Goal: Find specific page/section: Find specific page/section

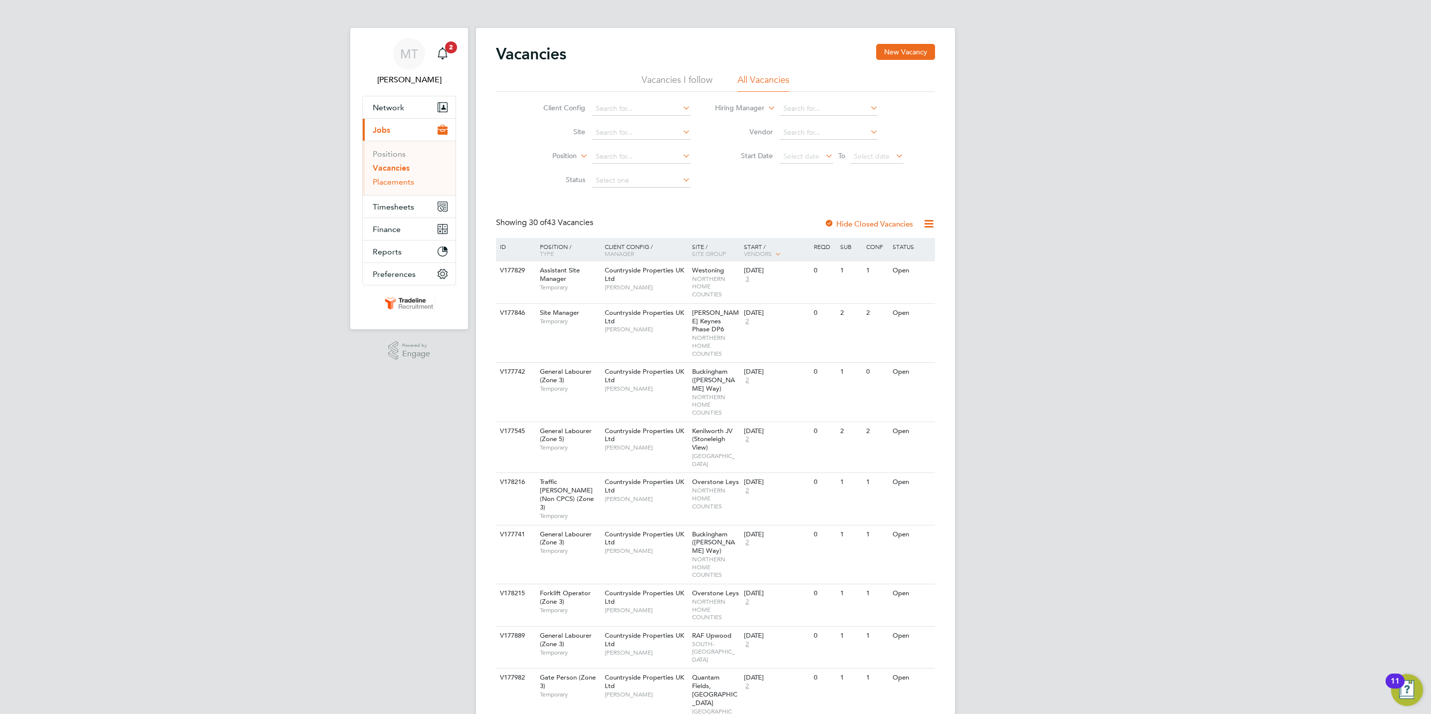
click at [405, 182] on link "Placements" at bounding box center [393, 181] width 41 height 9
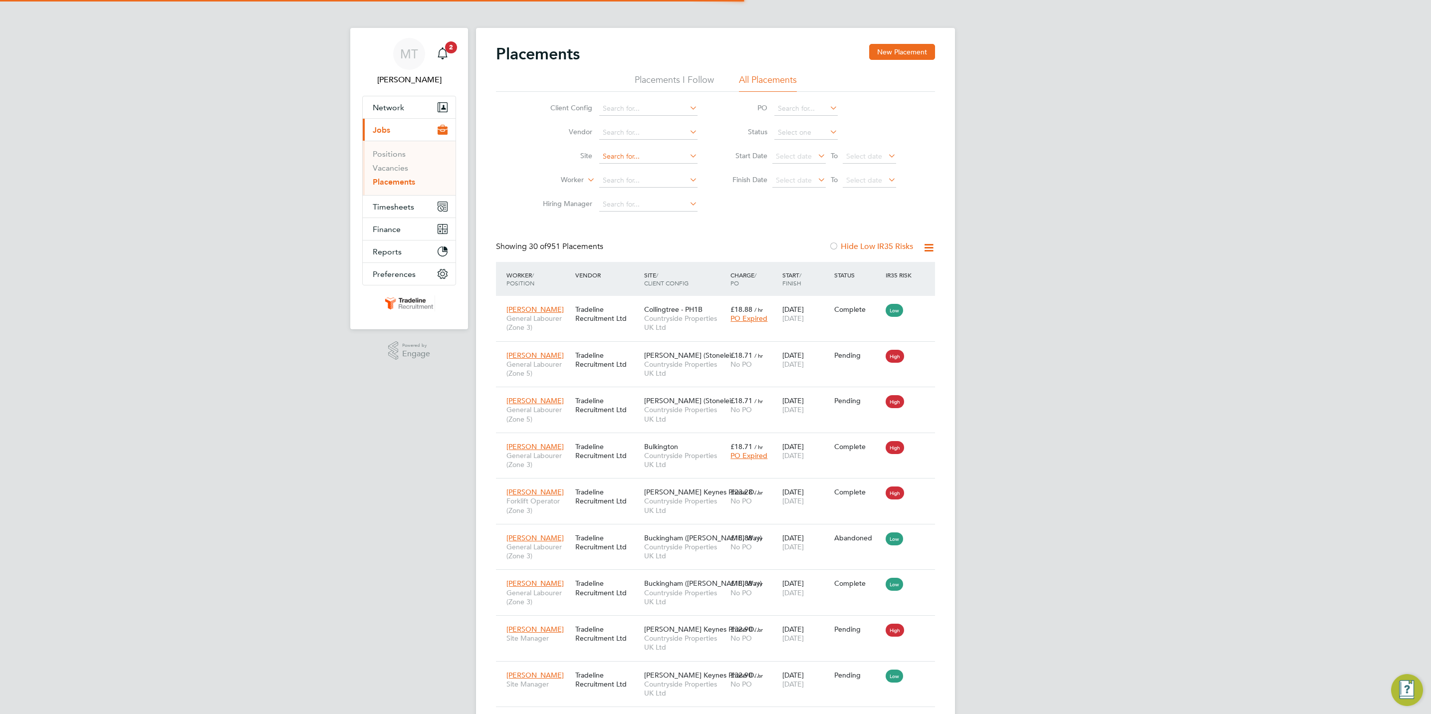
click at [637, 152] on input at bounding box center [648, 157] width 98 height 14
type input "chav"
click at [539, 195] on li "Hiring Manager" at bounding box center [616, 205] width 188 height 24
click at [617, 184] on input at bounding box center [648, 181] width 98 height 14
click at [657, 197] on li "Chav oughn Vassell" at bounding box center [651, 195] width 104 height 13
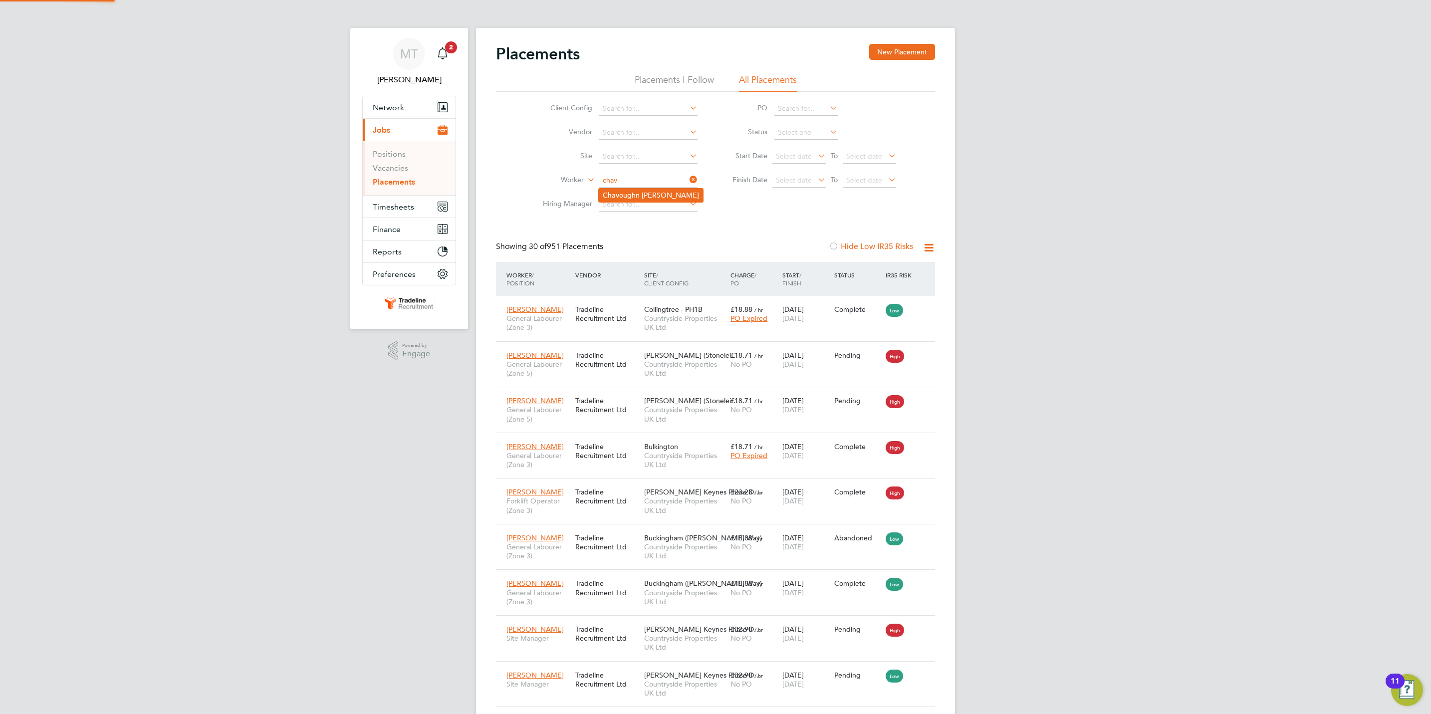
type input "Chavoughn Vassell"
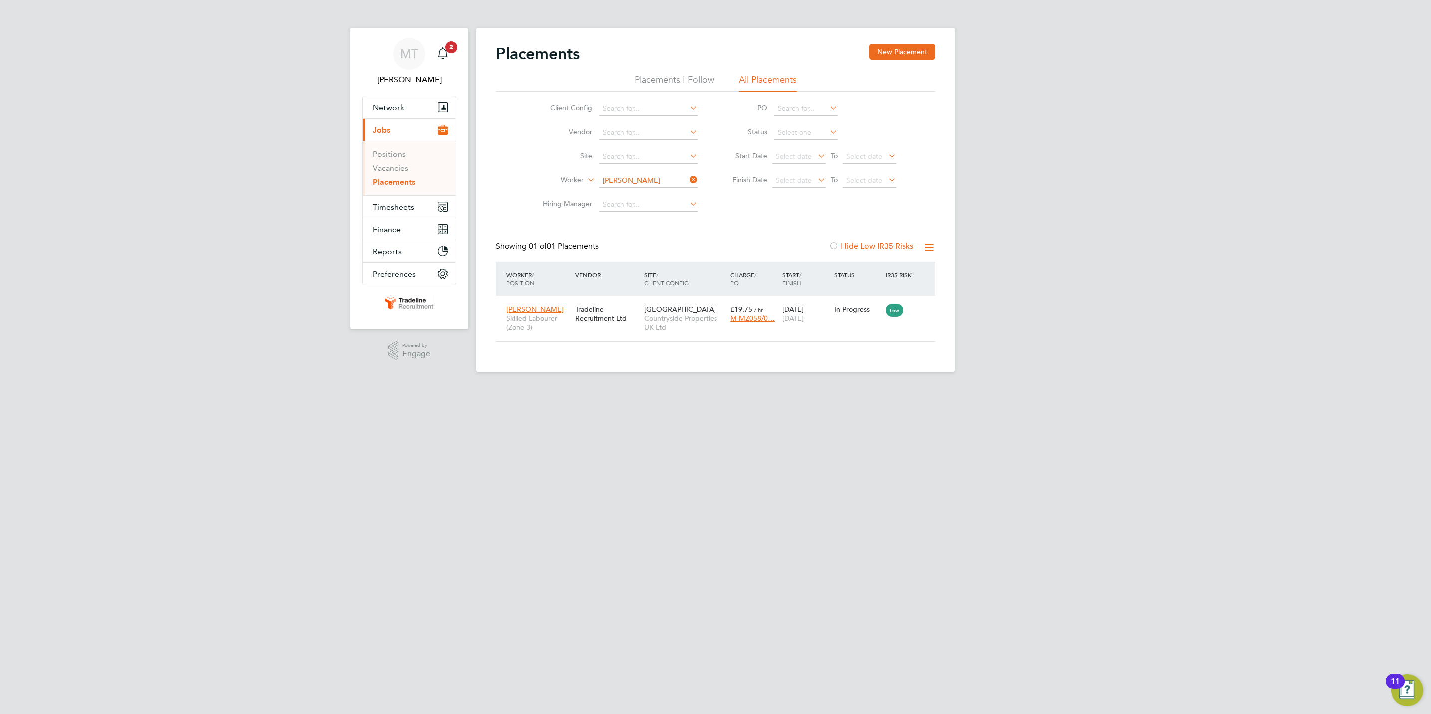
click at [688, 186] on icon at bounding box center [688, 180] width 0 height 14
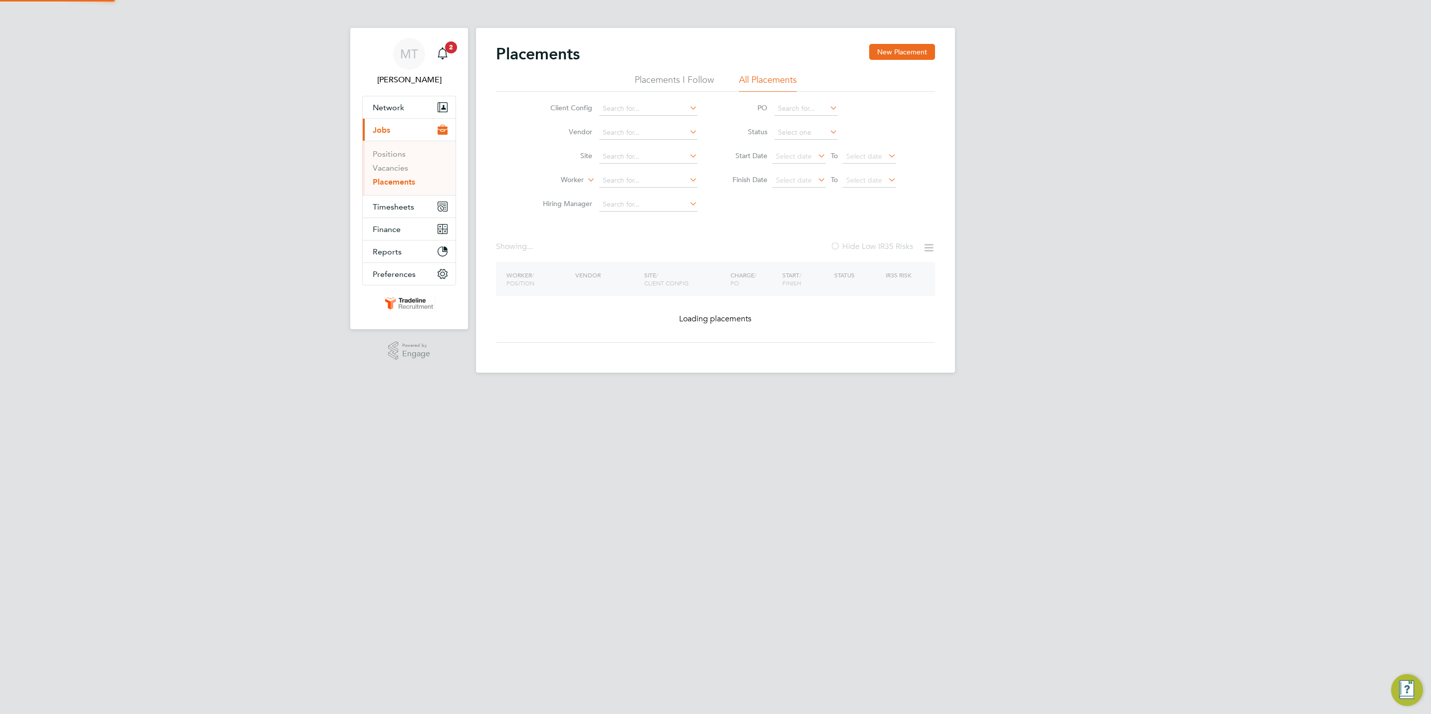
click at [645, 159] on input at bounding box center [648, 157] width 98 height 14
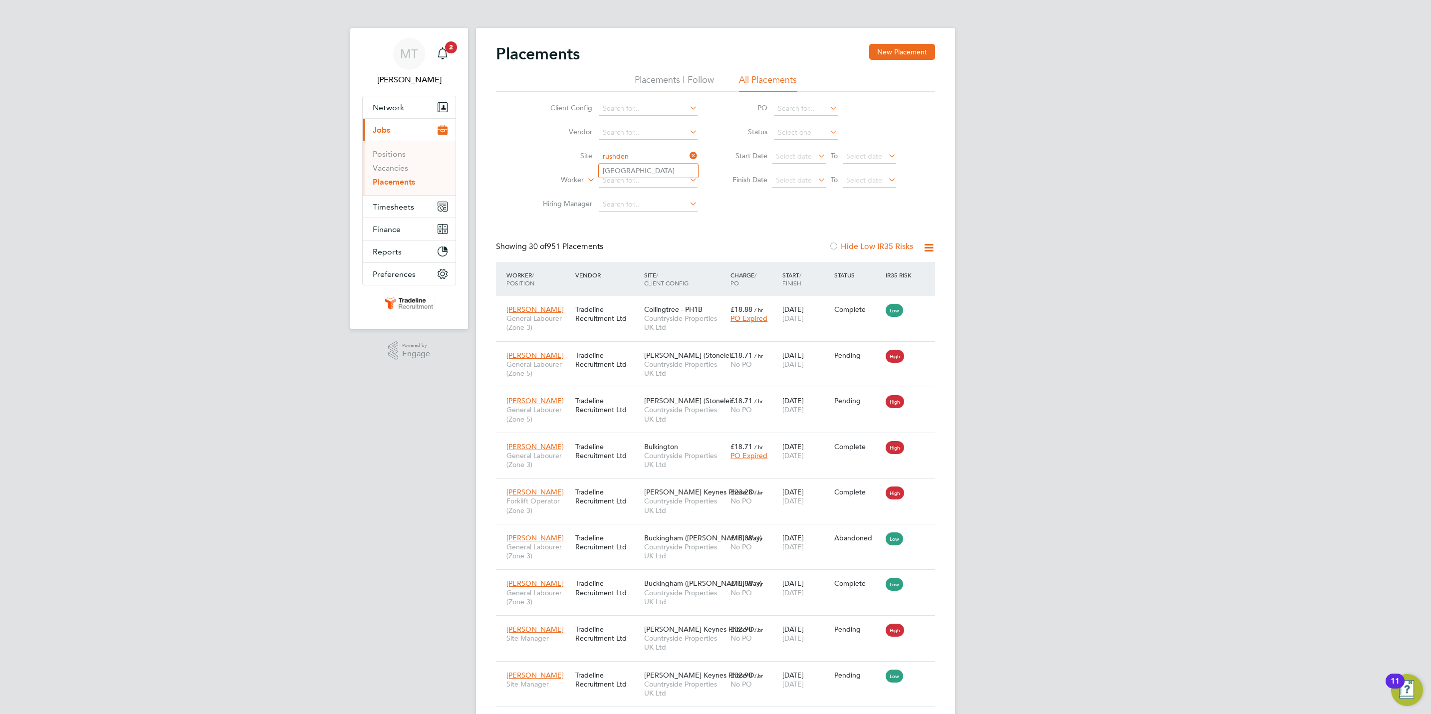
type input "[GEOGRAPHIC_DATA]"
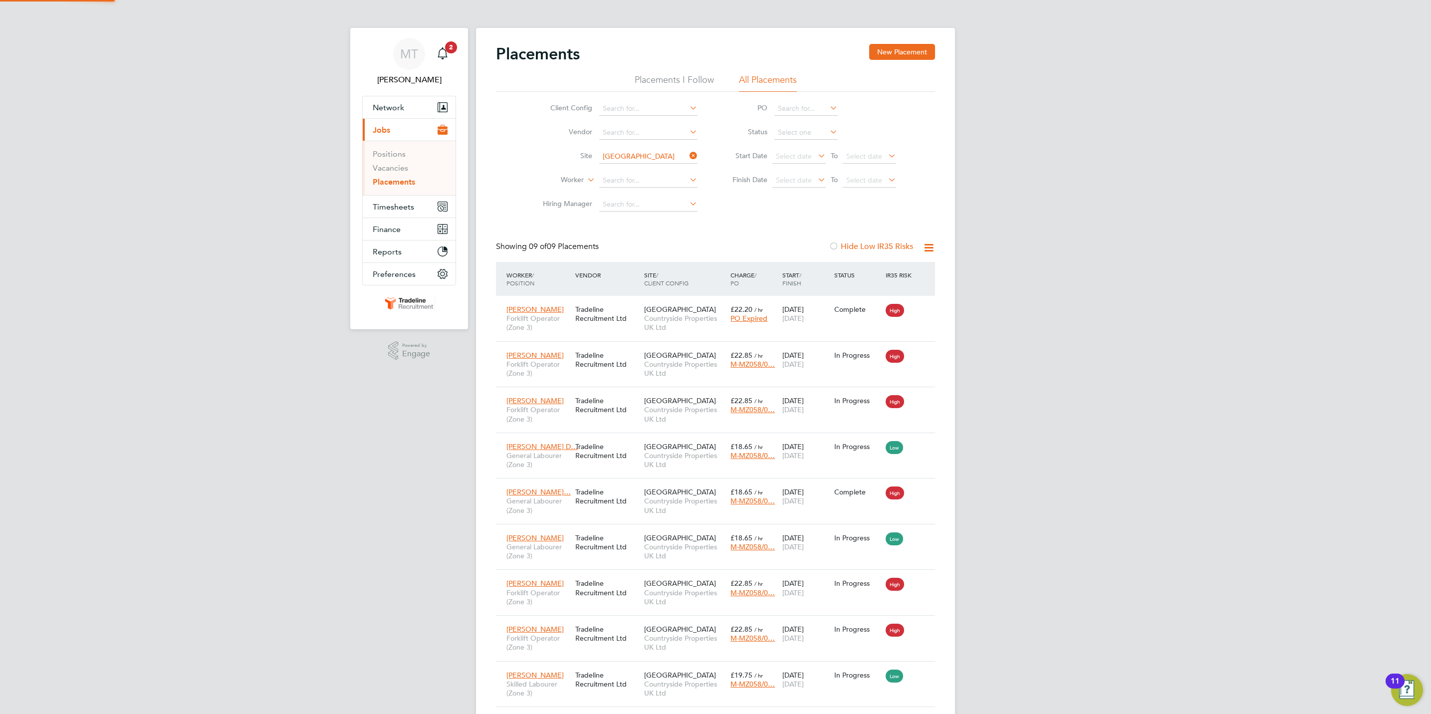
scroll to position [38, 87]
click at [403, 171] on link "Vacancies" at bounding box center [390, 167] width 35 height 9
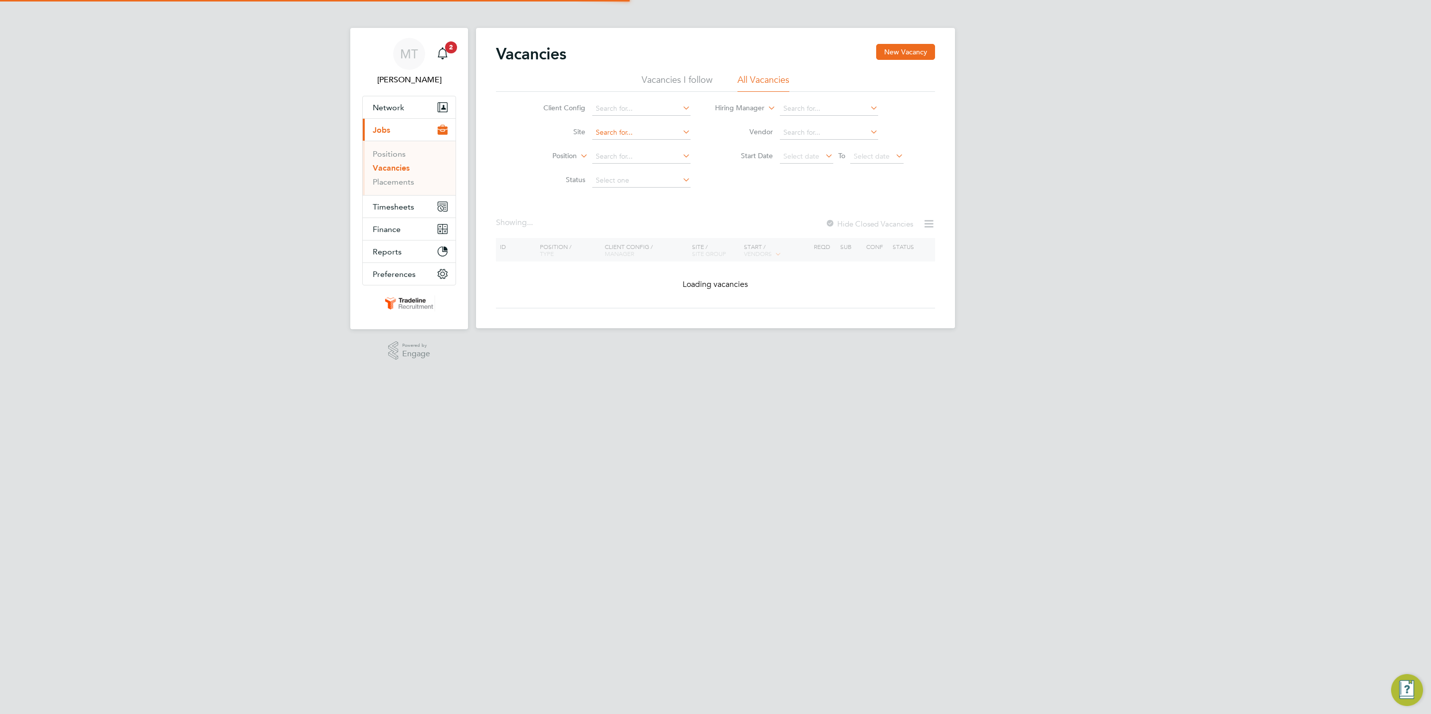
click at [632, 134] on input at bounding box center [641, 133] width 98 height 14
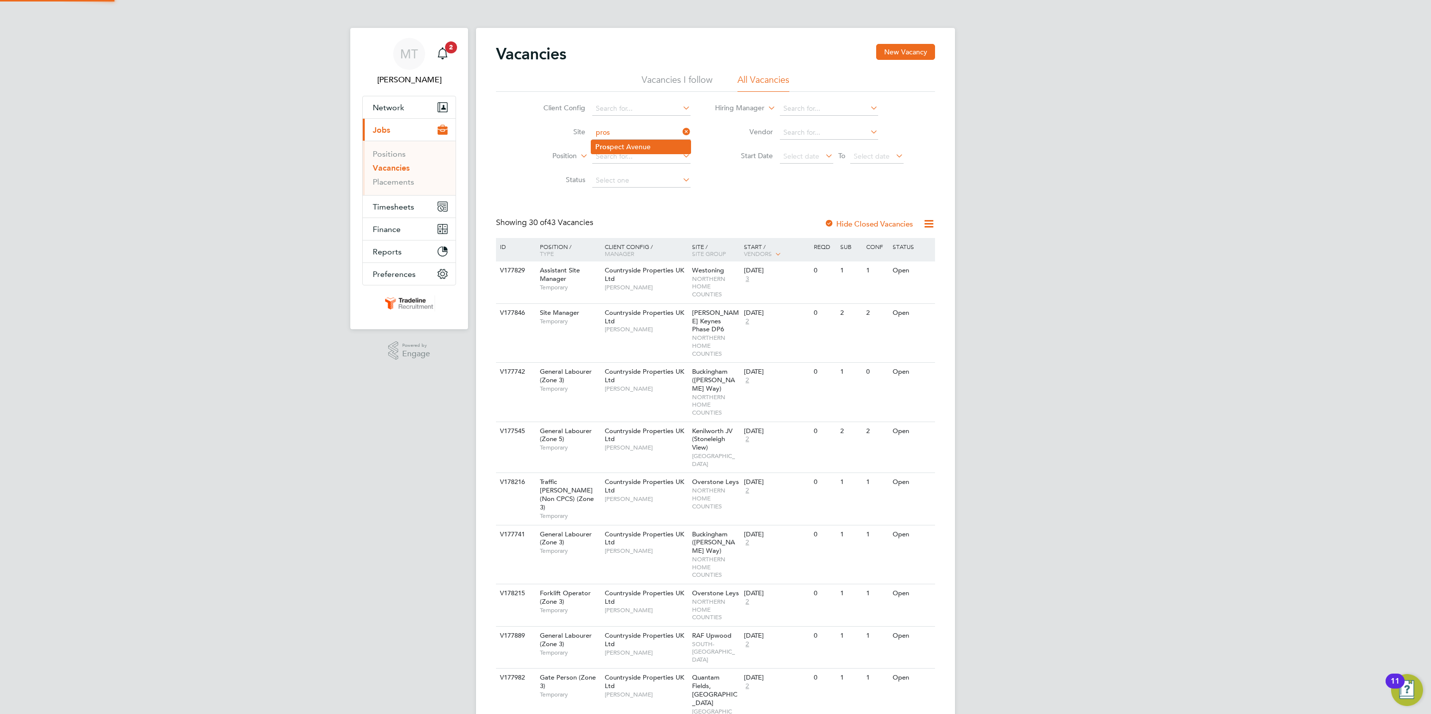
click at [637, 141] on li "Pros pect Avenue" at bounding box center [640, 146] width 99 height 13
type input "[GEOGRAPHIC_DATA]"
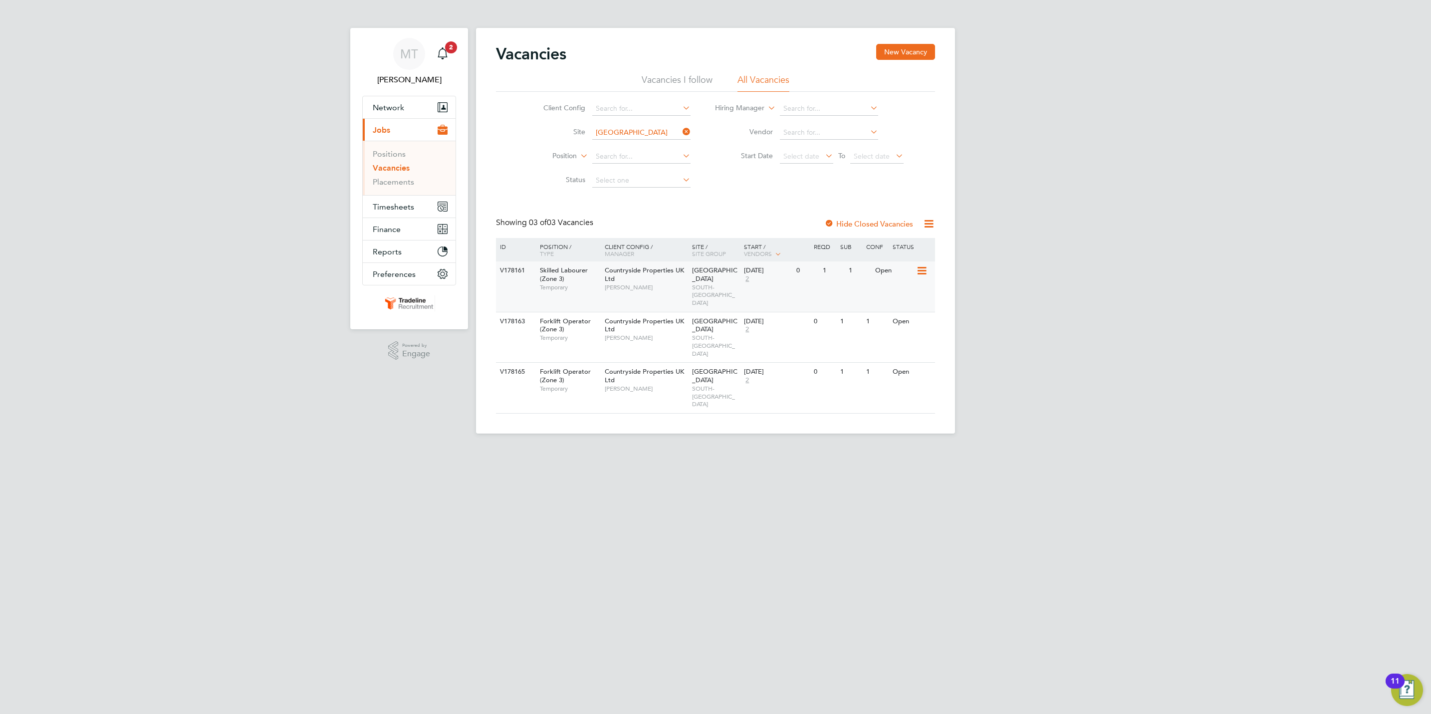
click at [661, 281] on div "Countryside Properties UK Ltd Gurraj Singh" at bounding box center [645, 278] width 87 height 34
click at [404, 189] on ul "Positions Vacancies Placements" at bounding box center [409, 168] width 93 height 54
click at [404, 183] on link "Placements" at bounding box center [393, 181] width 41 height 9
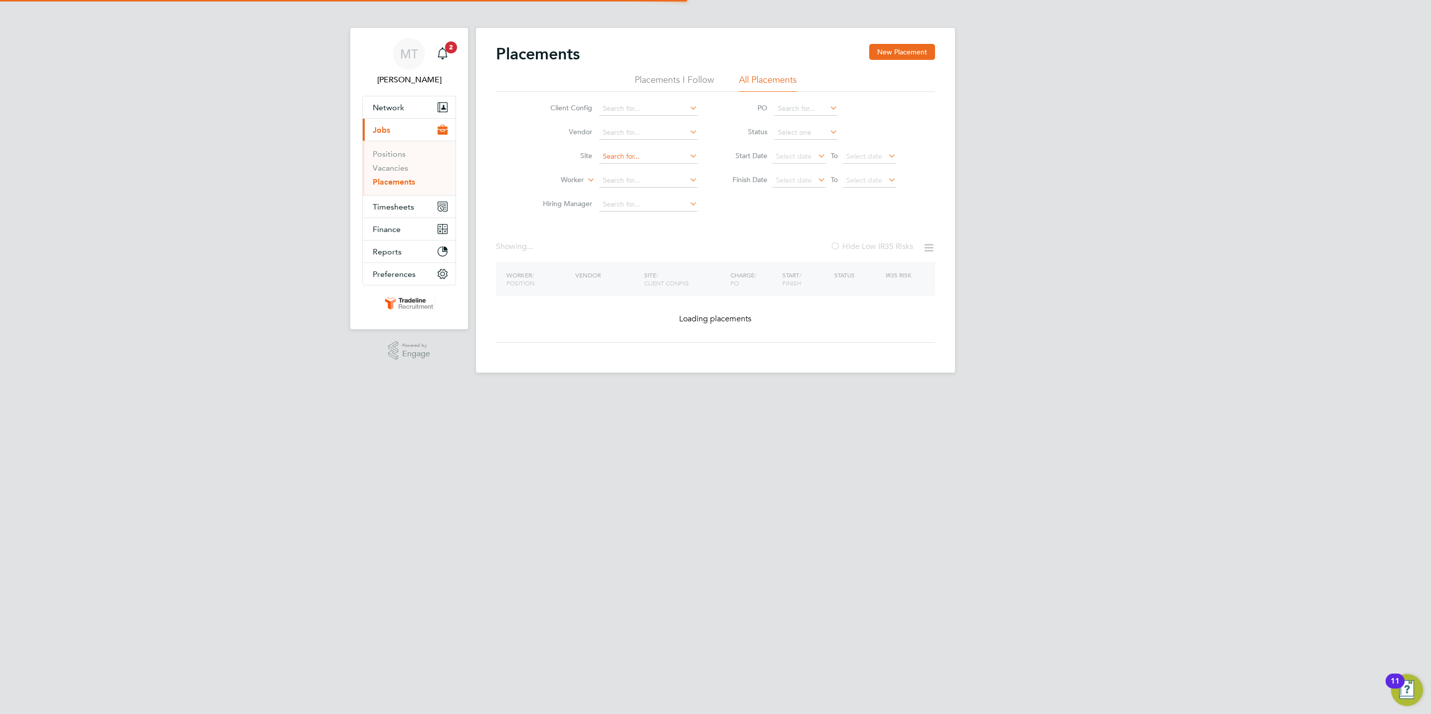
click at [634, 150] on input at bounding box center [648, 157] width 98 height 14
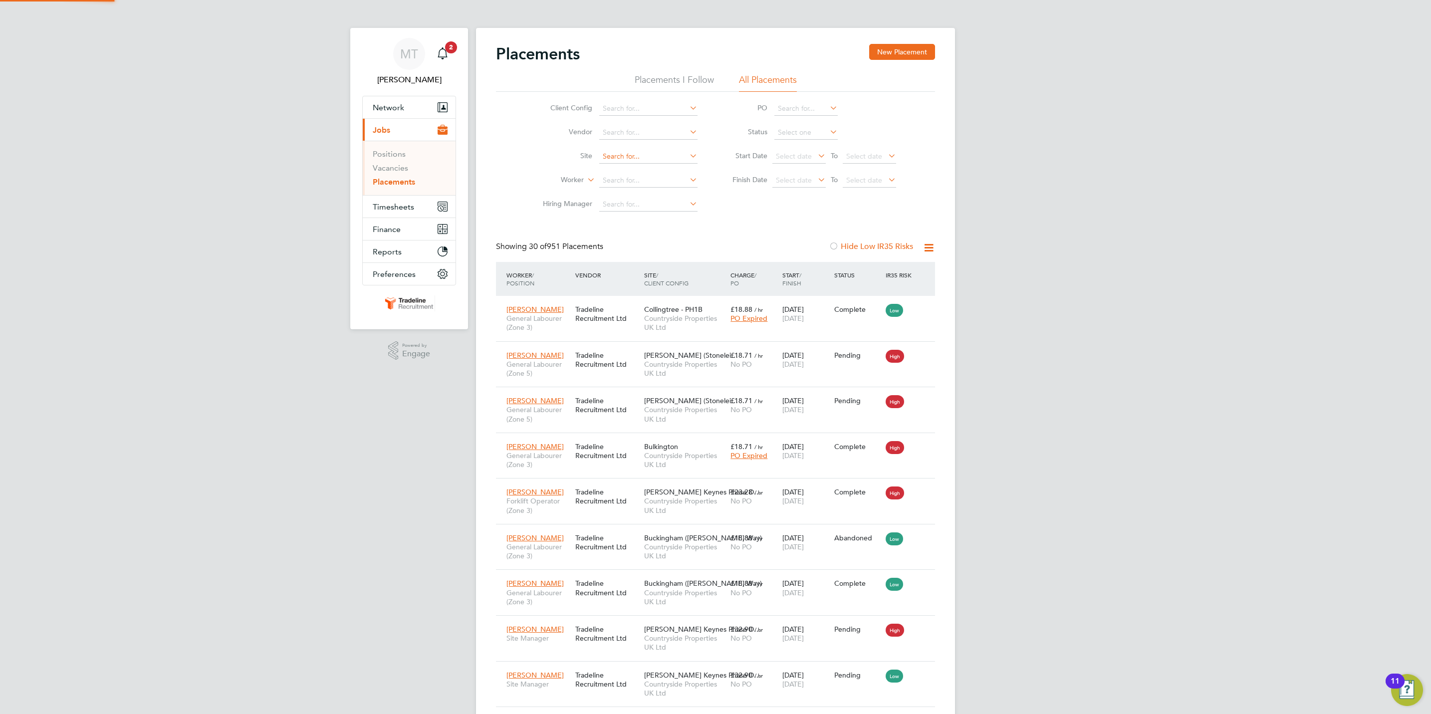
scroll to position [38, 87]
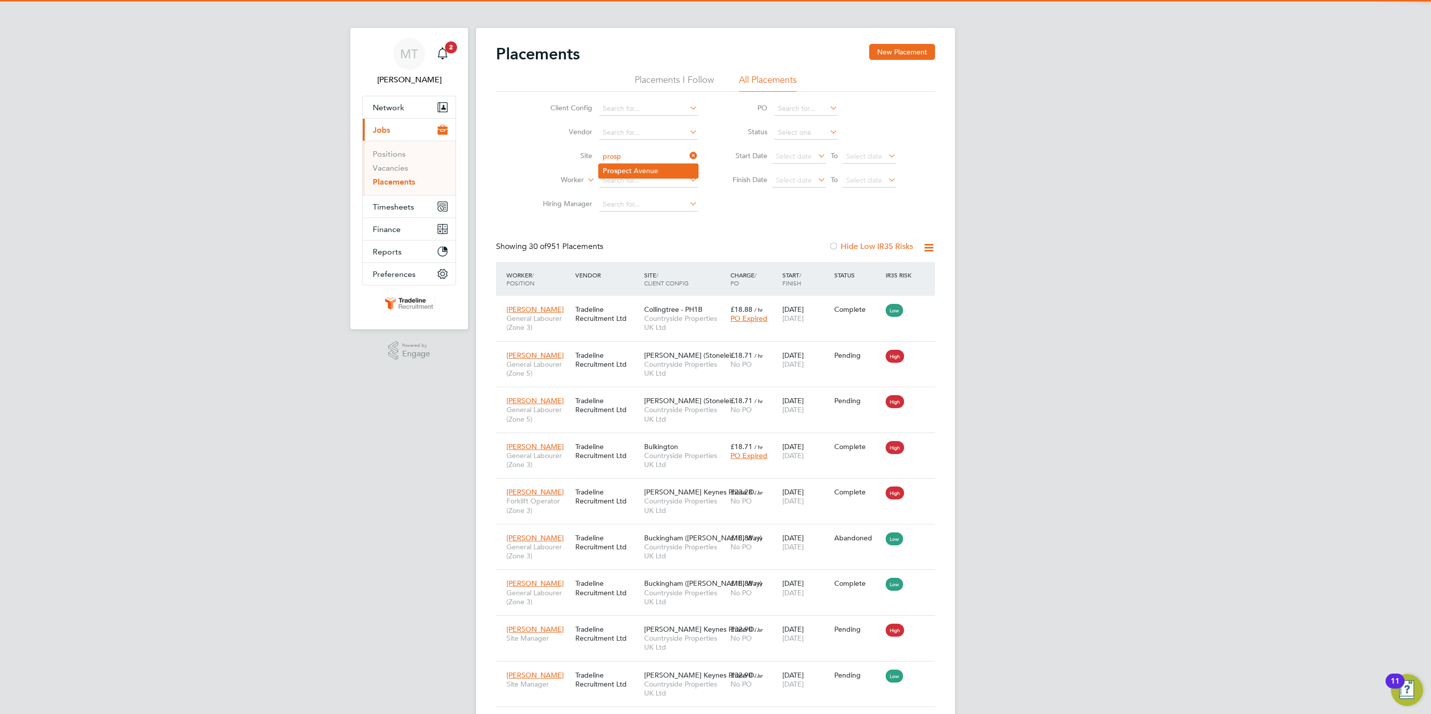
click at [637, 174] on li "Prosp ect Avenue" at bounding box center [648, 170] width 99 height 13
type input "[GEOGRAPHIC_DATA]"
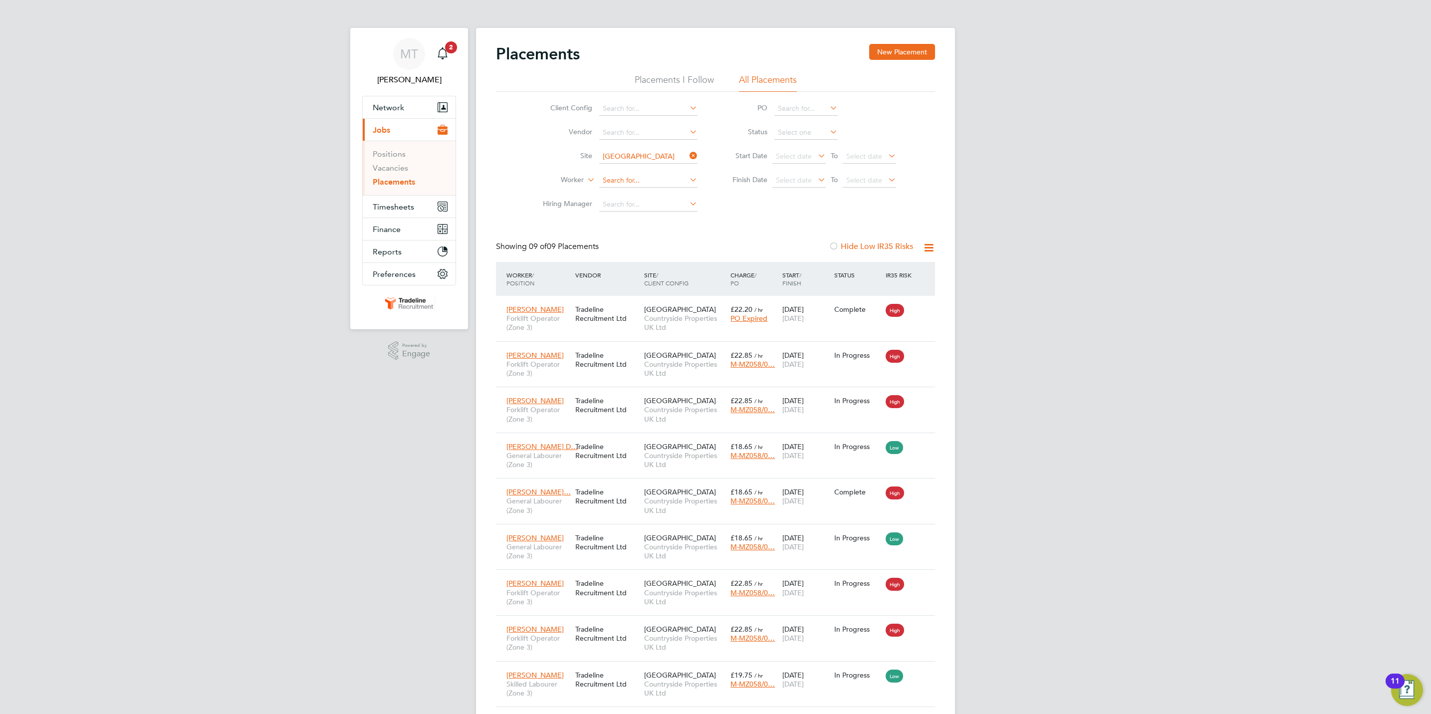
click at [662, 176] on input at bounding box center [648, 181] width 98 height 14
click at [557, 495] on span "Bogdan Claudiu…" at bounding box center [538, 491] width 64 height 9
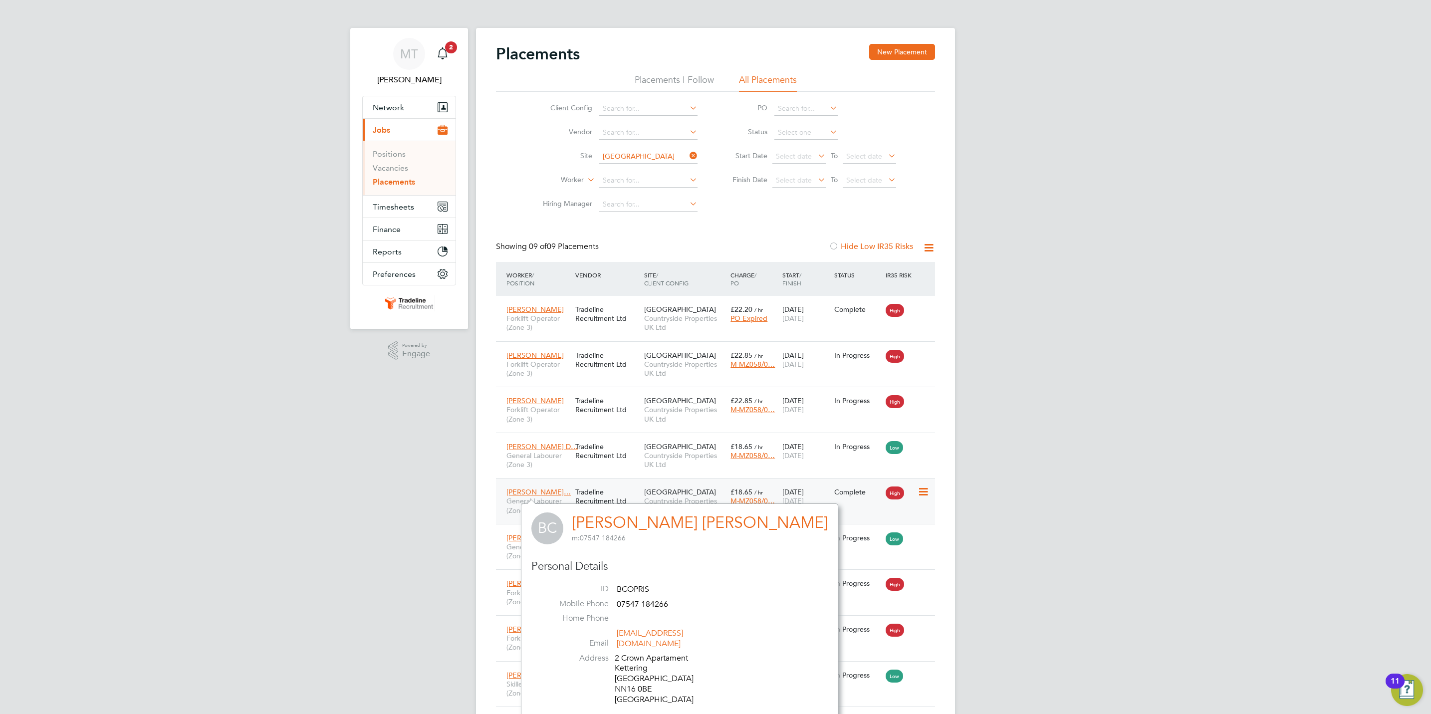
click at [512, 509] on span "General Labourer (Zone 3)" at bounding box center [538, 505] width 64 height 18
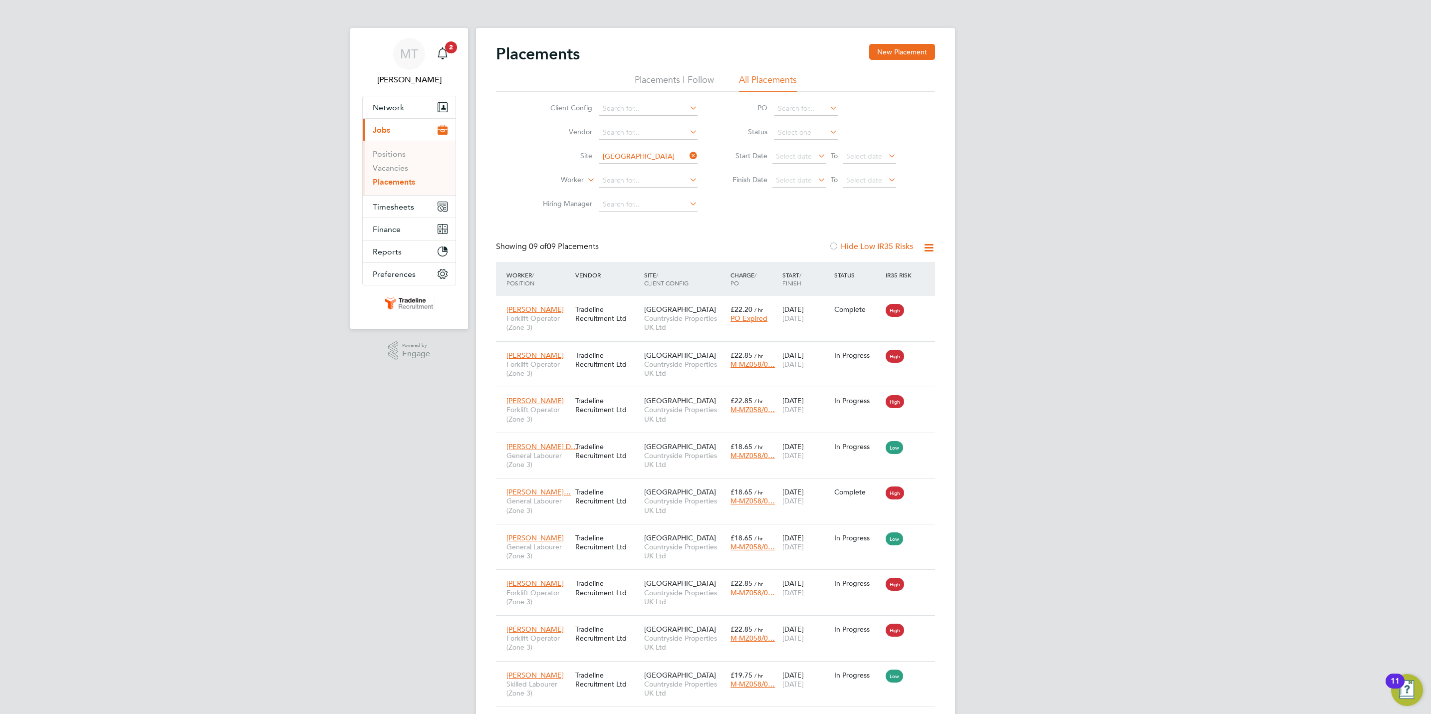
click at [688, 156] on icon at bounding box center [688, 156] width 0 height 14
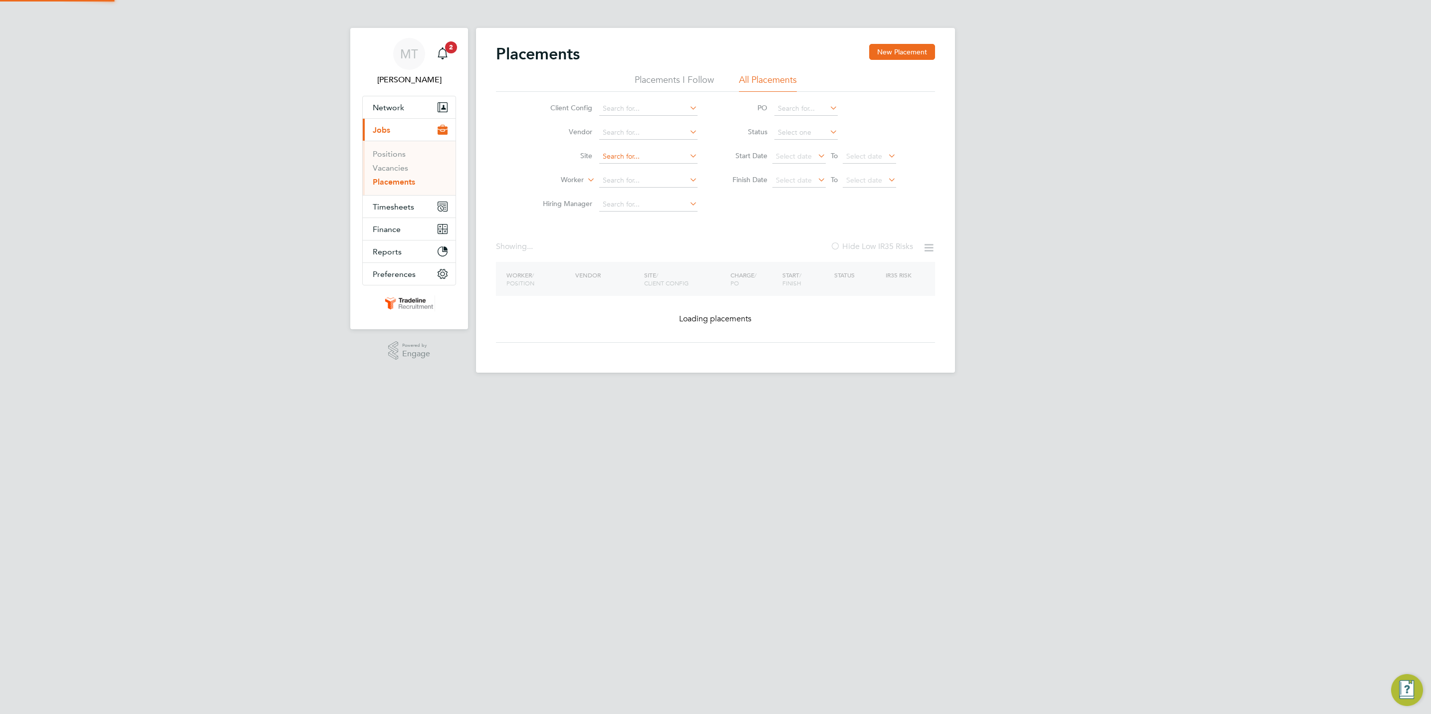
click at [643, 153] on input at bounding box center [648, 157] width 98 height 14
